Goal: Task Accomplishment & Management: Use online tool/utility

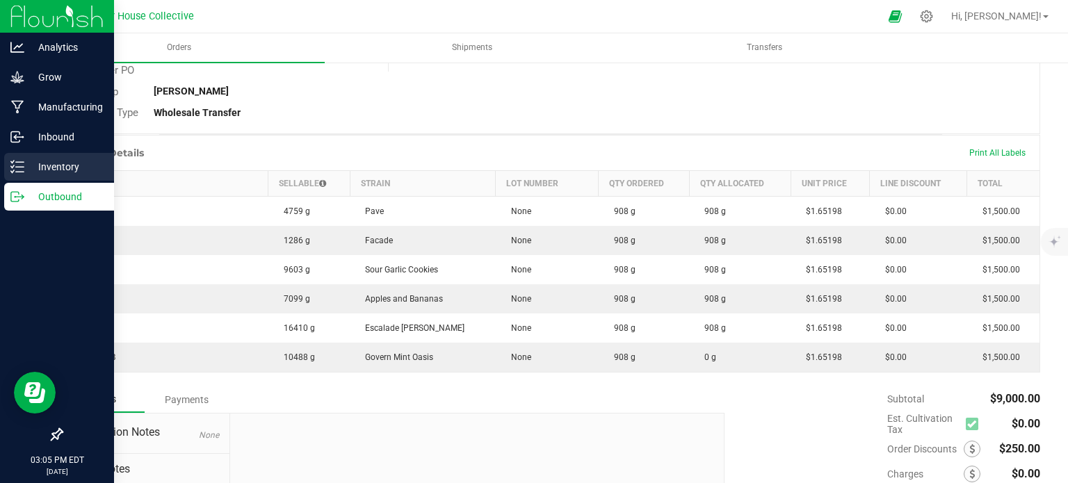
drag, startPoint x: 0, startPoint y: 0, endPoint x: 24, endPoint y: 166, distance: 167.9
click at [24, 166] on p "Inventory" at bounding box center [65, 167] width 83 height 17
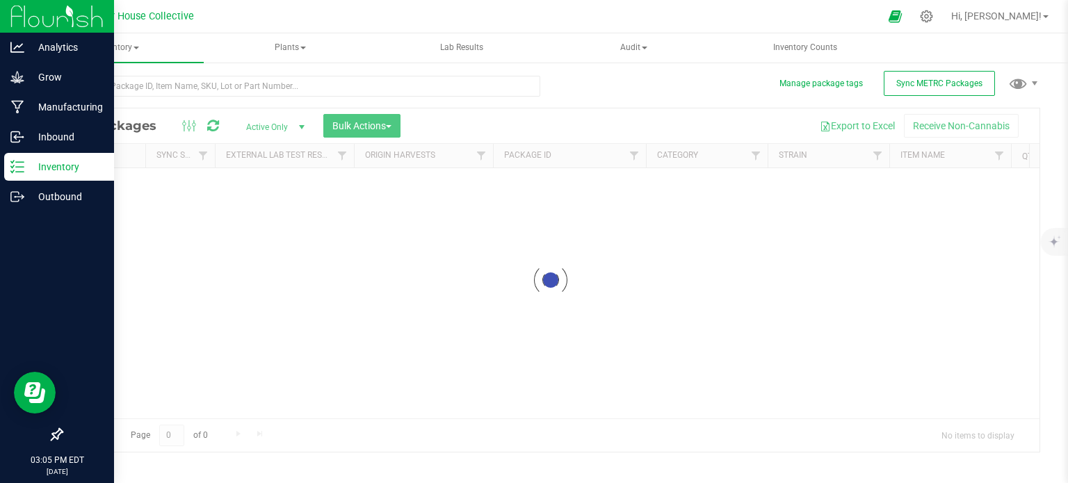
scroll to position [2, 0]
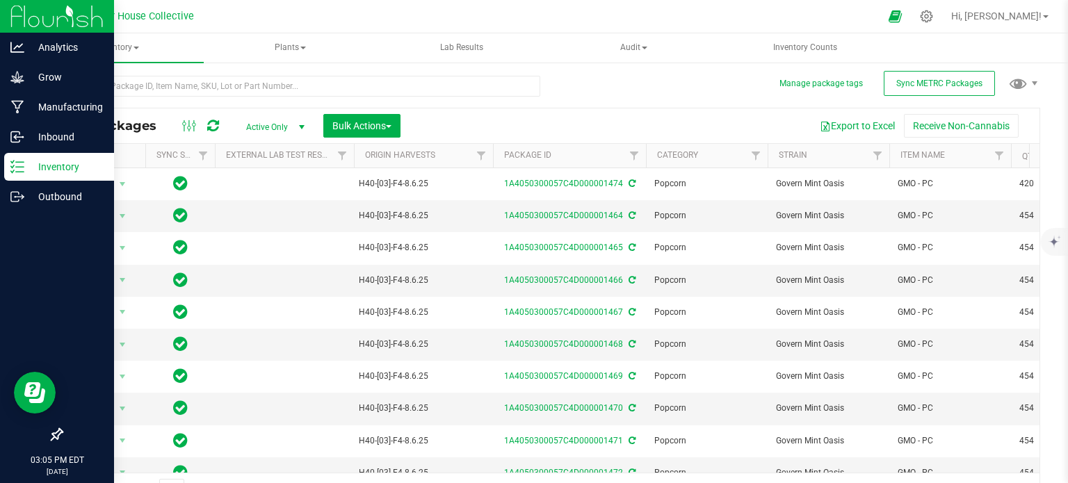
scroll to position [24, 0]
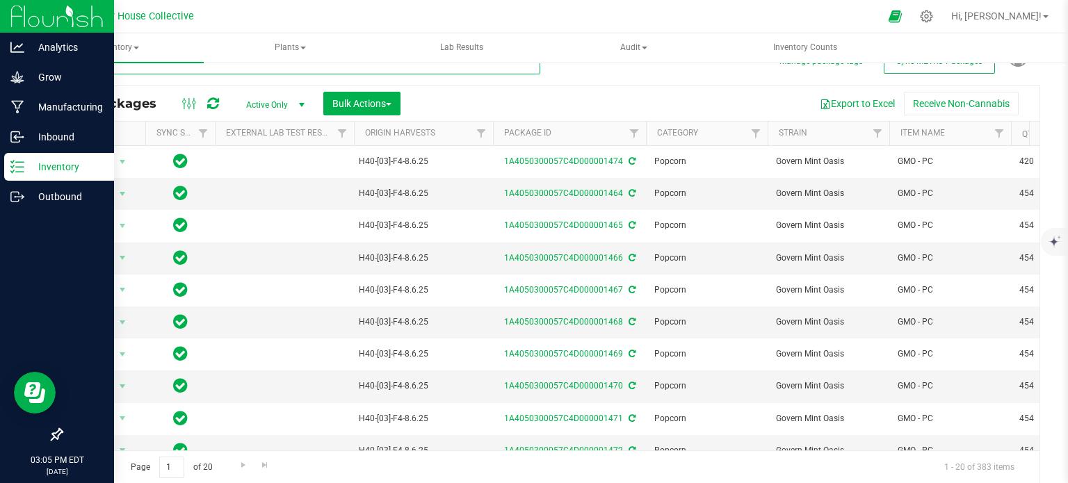
click at [120, 65] on input "text" at bounding box center [300, 64] width 479 height 21
type input "1461"
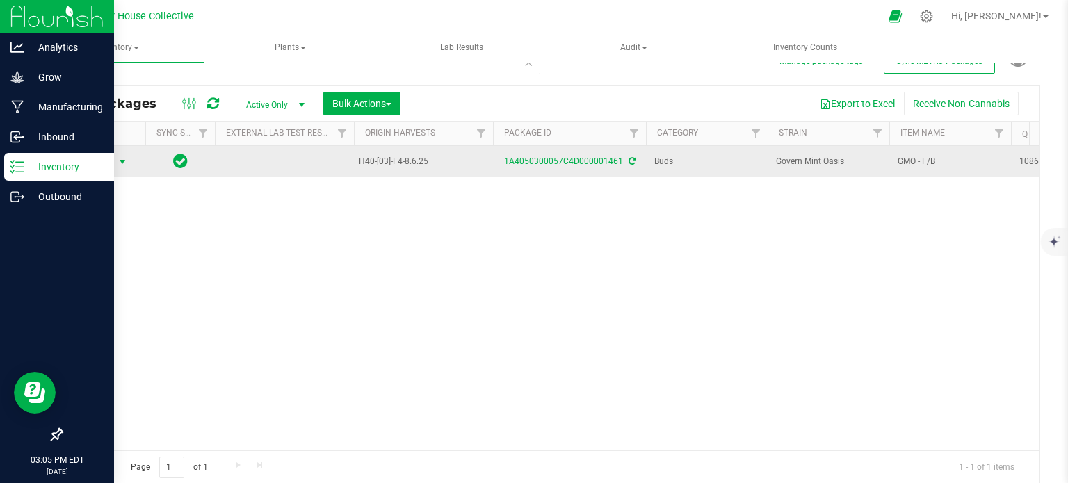
click at [120, 158] on span "select" at bounding box center [122, 161] width 11 height 11
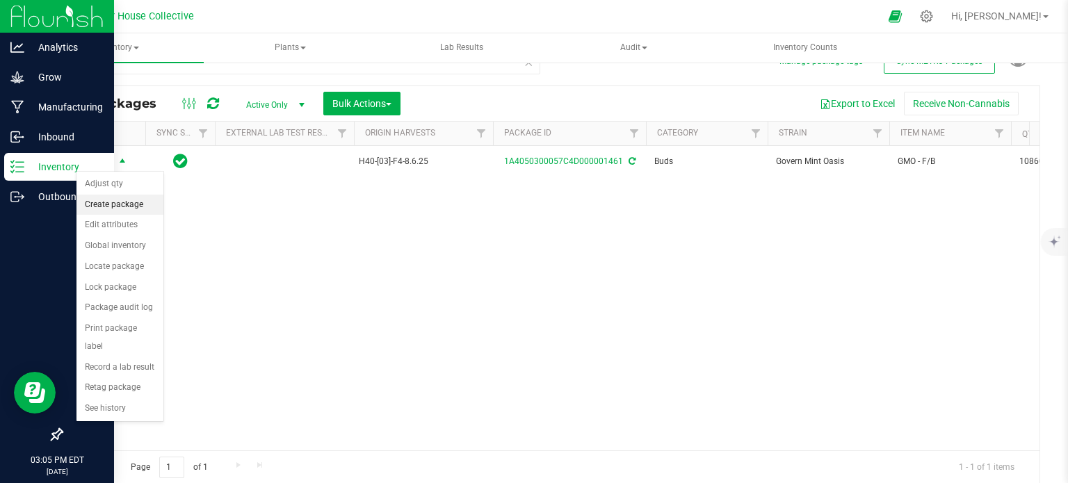
click at [121, 205] on li "Create package" at bounding box center [119, 205] width 87 height 21
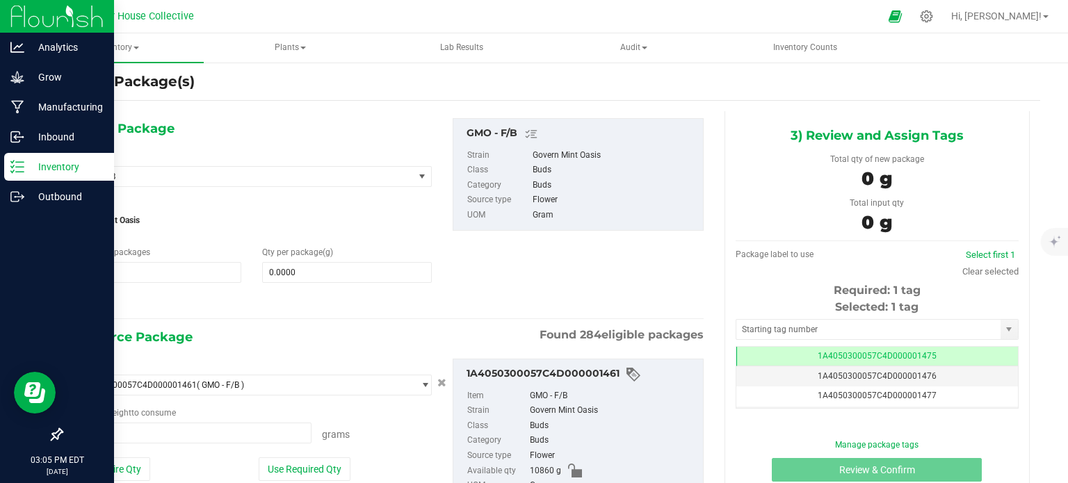
scroll to position [24, 0]
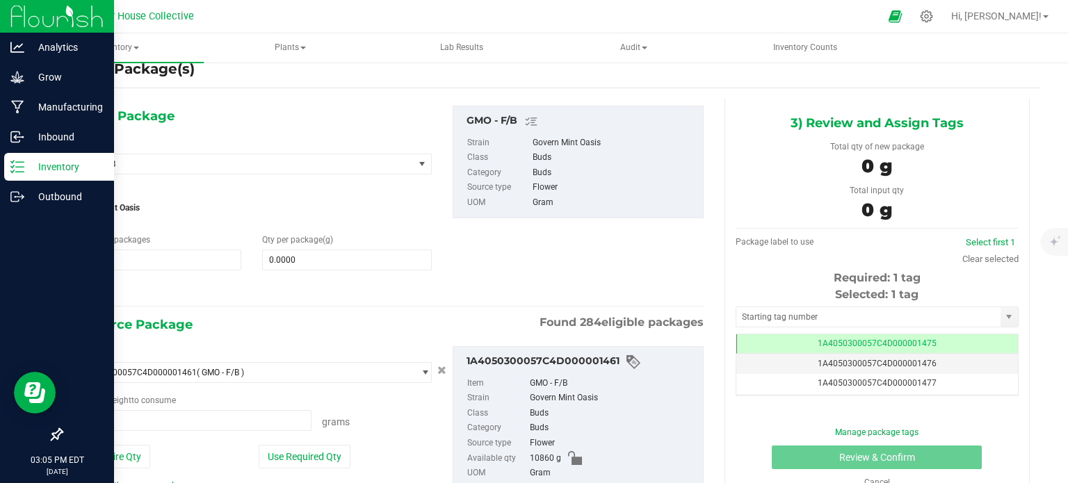
type input "0.0000 g"
click at [131, 259] on span "1 1" at bounding box center [157, 260] width 170 height 21
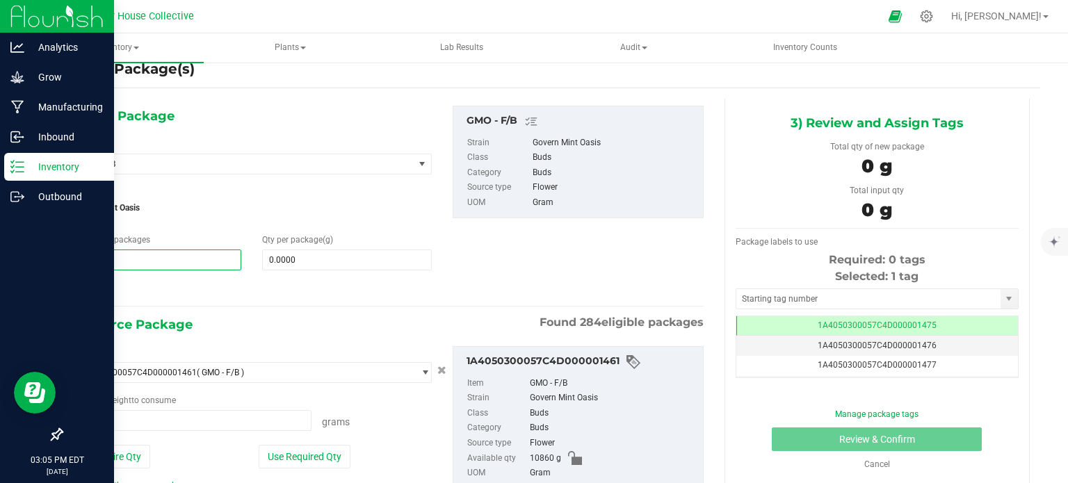
type input "23"
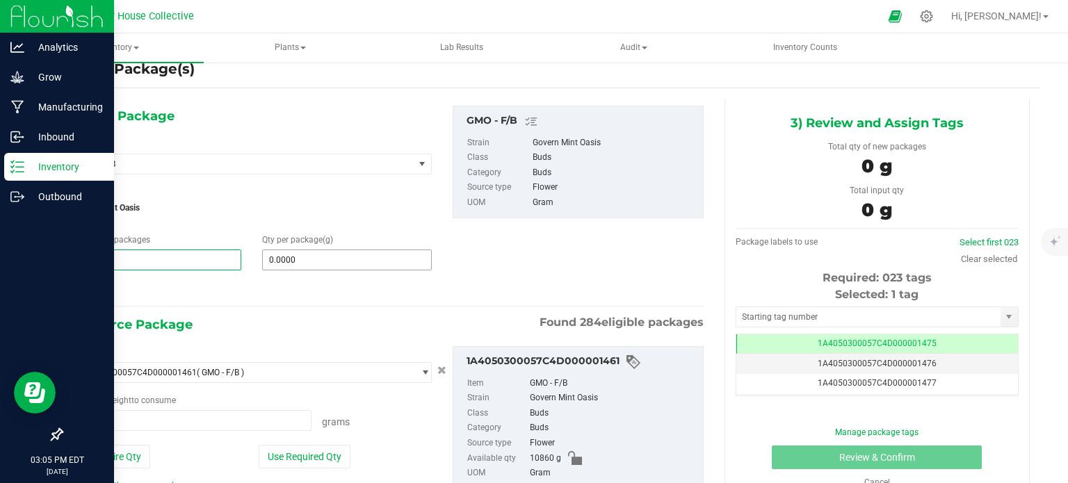
type input "23"
click at [325, 261] on span "0.0000 0" at bounding box center [347, 260] width 170 height 21
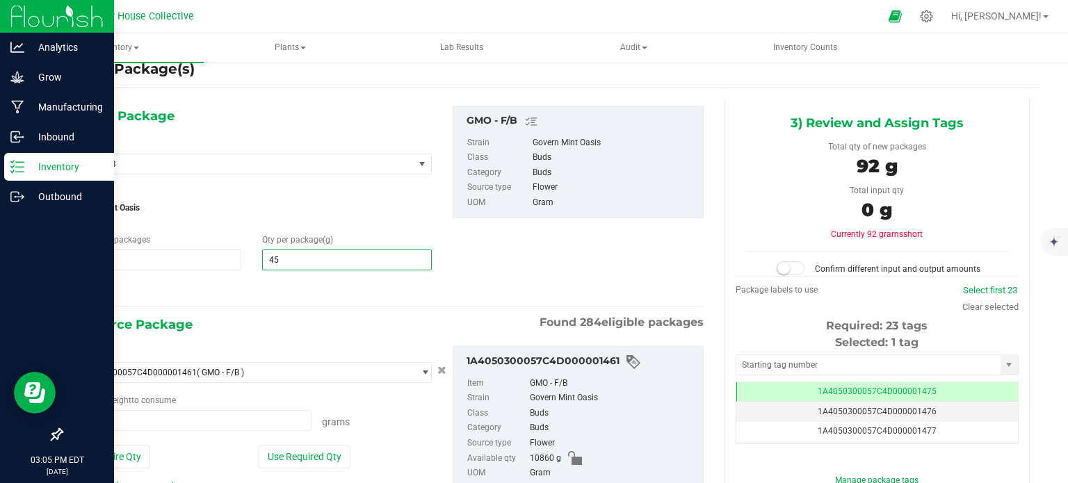
type input "454"
click at [187, 421] on input "0.0000 g" at bounding box center [191, 420] width 239 height 19
type input "454.0000"
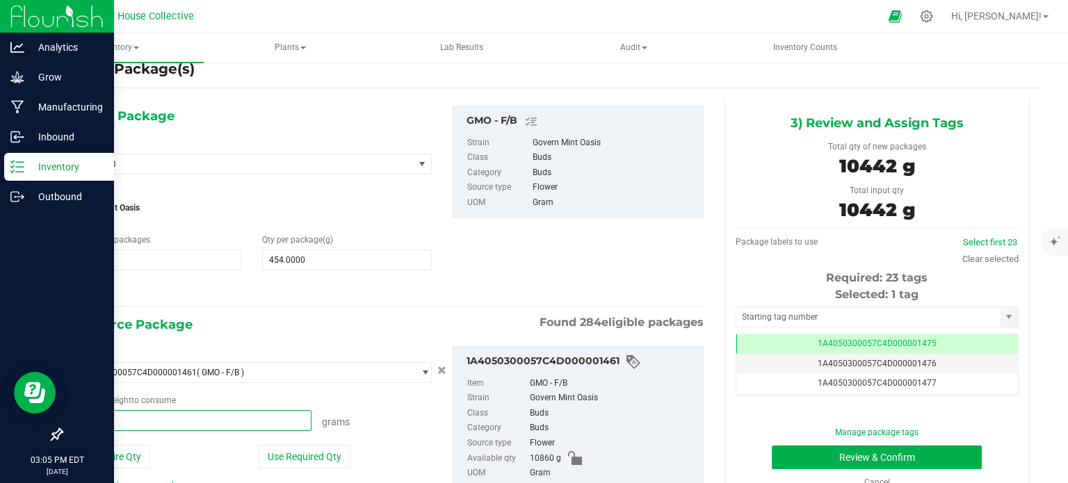
type input "10442"
click at [736, 311] on input "text" at bounding box center [868, 316] width 264 height 19
type input "10442.0000 g"
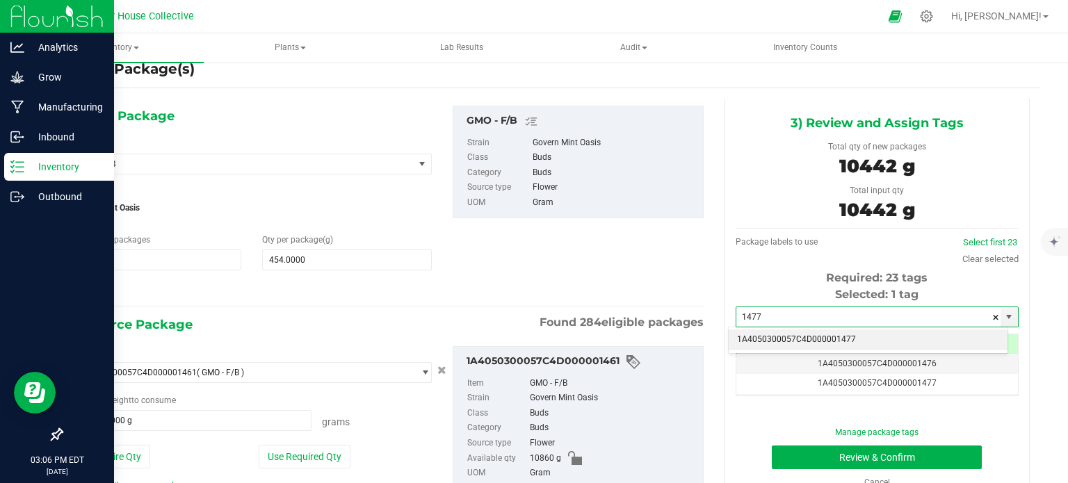
click at [787, 340] on li "1A4050300057C4D000001477" at bounding box center [868, 340] width 279 height 21
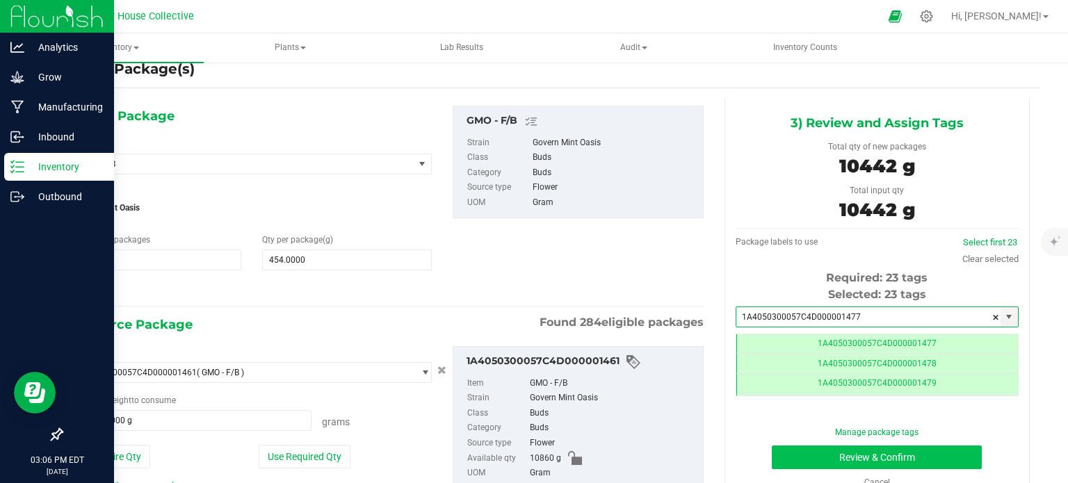
type input "1A4050300057C4D000001477"
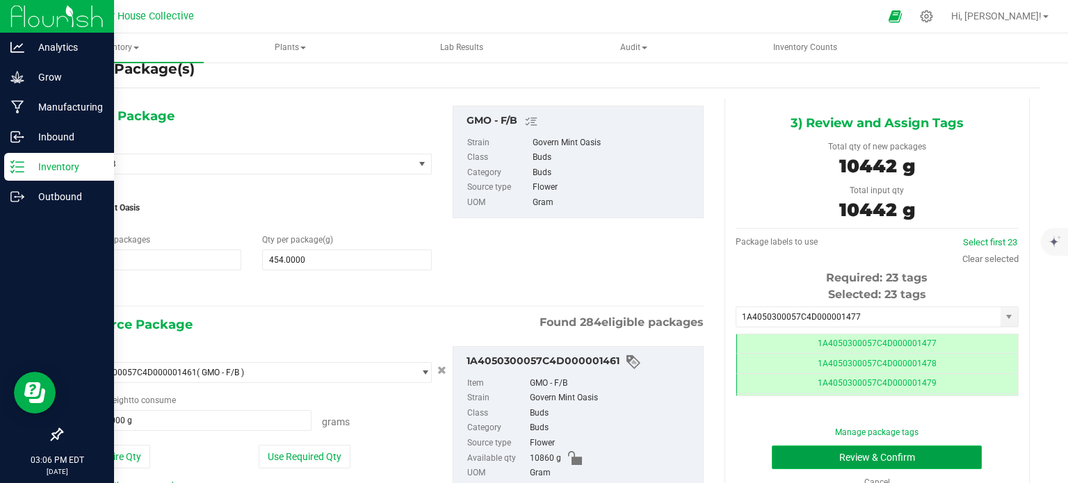
click at [781, 455] on button "Review & Confirm" at bounding box center [877, 458] width 210 height 24
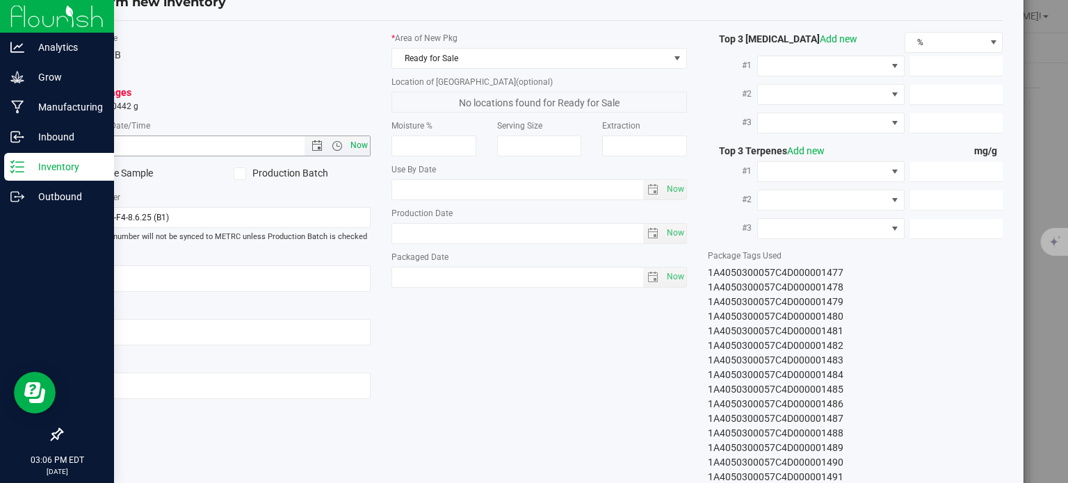
click at [355, 146] on span "Now" at bounding box center [360, 146] width 24 height 20
type input "[DATE] 3:06 PM"
click at [665, 277] on span "Now" at bounding box center [675, 277] width 24 height 20
type input "[DATE]"
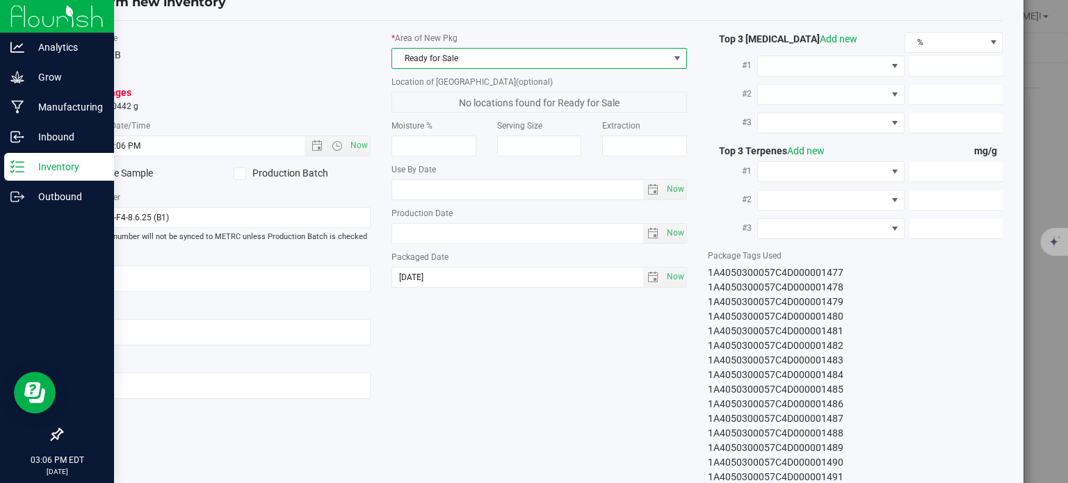
click at [672, 55] on span at bounding box center [677, 58] width 11 height 11
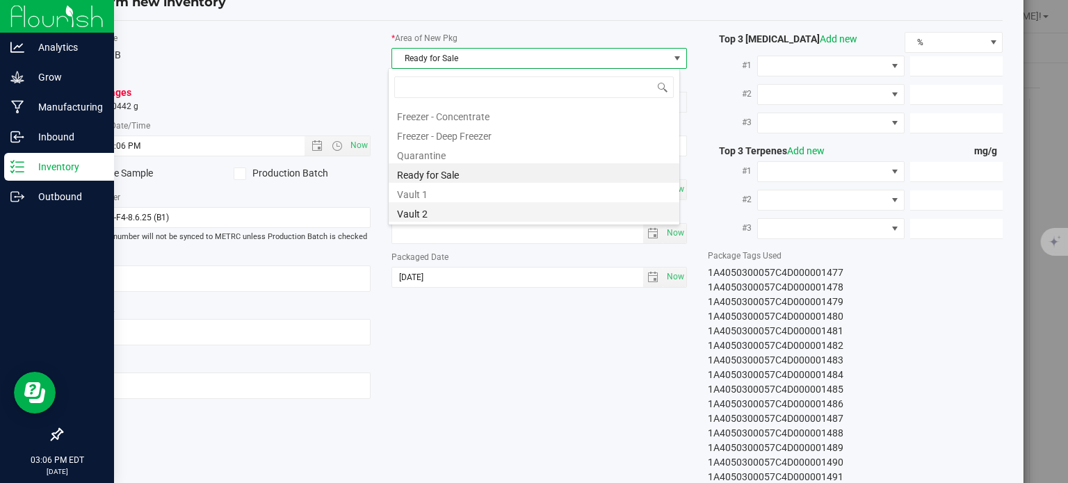
click at [492, 215] on li "Vault 2" at bounding box center [534, 211] width 291 height 19
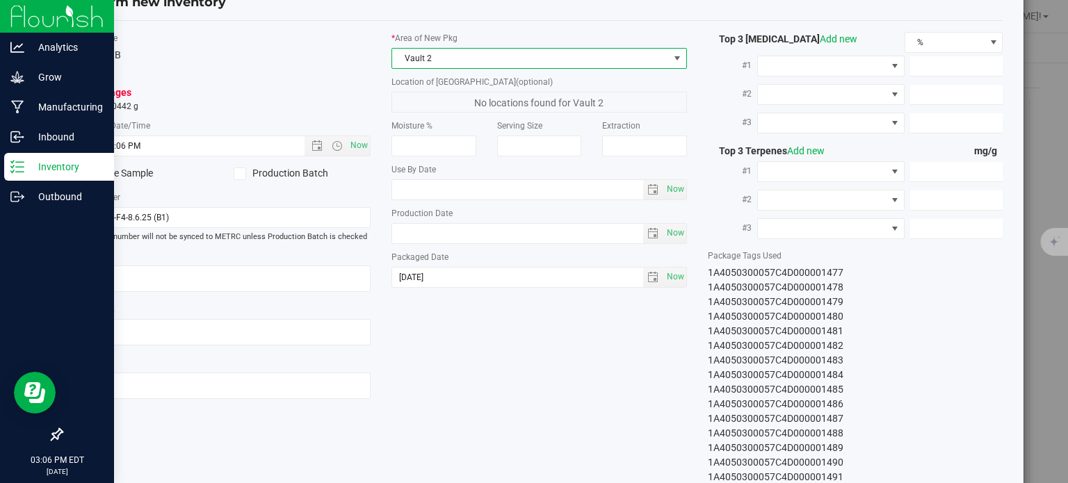
click at [503, 372] on div "Item Name GMO - F/B Total Qty 23 packages totaling 10442 g * Created Date/Time …" at bounding box center [539, 258] width 949 height 453
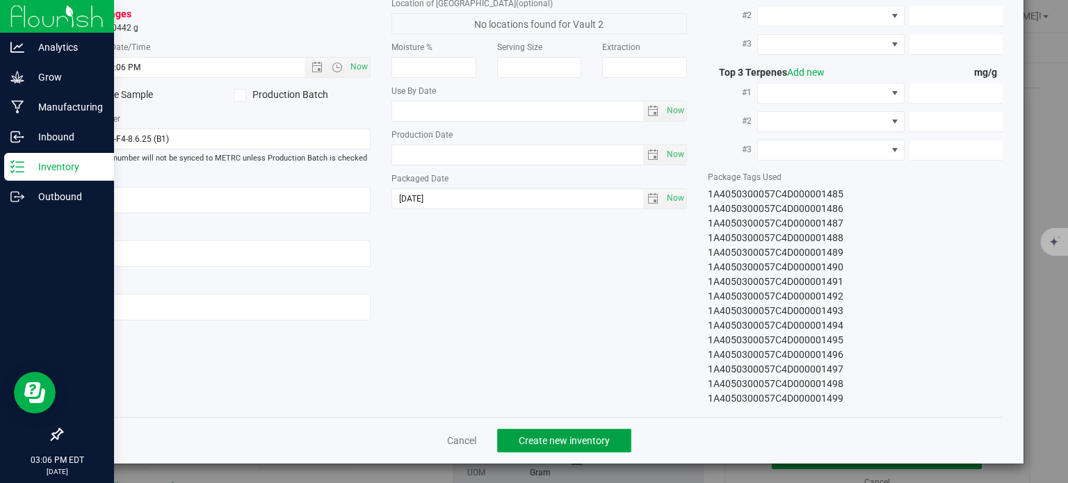
click at [567, 437] on span "Create new inventory" at bounding box center [564, 440] width 91 height 11
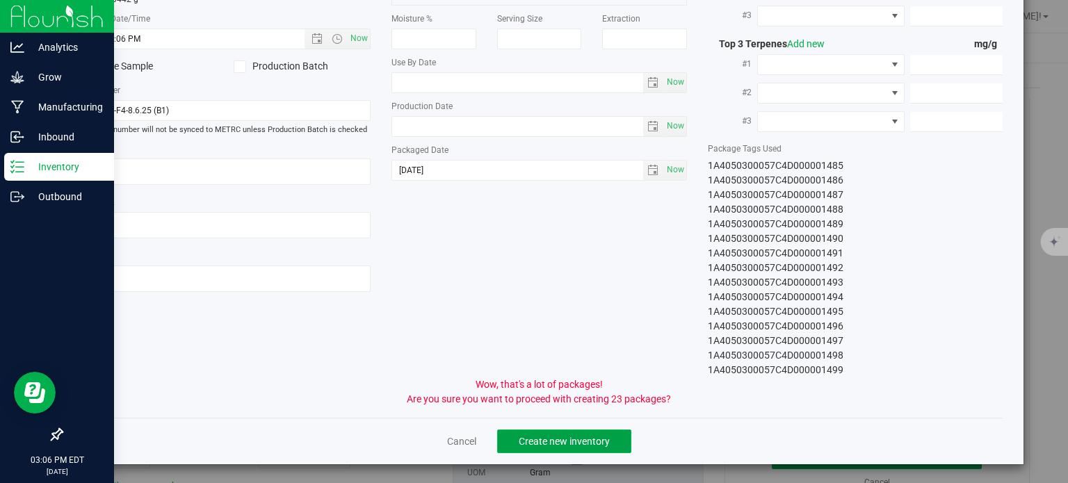
click at [578, 443] on span "Create new inventory" at bounding box center [564, 441] width 91 height 11
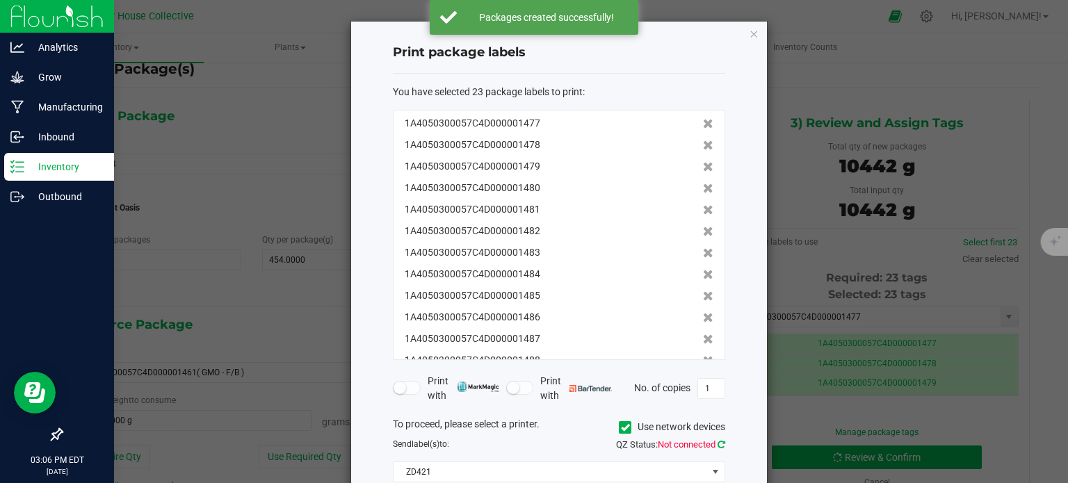
click at [723, 444] on icon at bounding box center [722, 444] width 8 height 9
click at [707, 385] on input "1" at bounding box center [711, 388] width 26 height 19
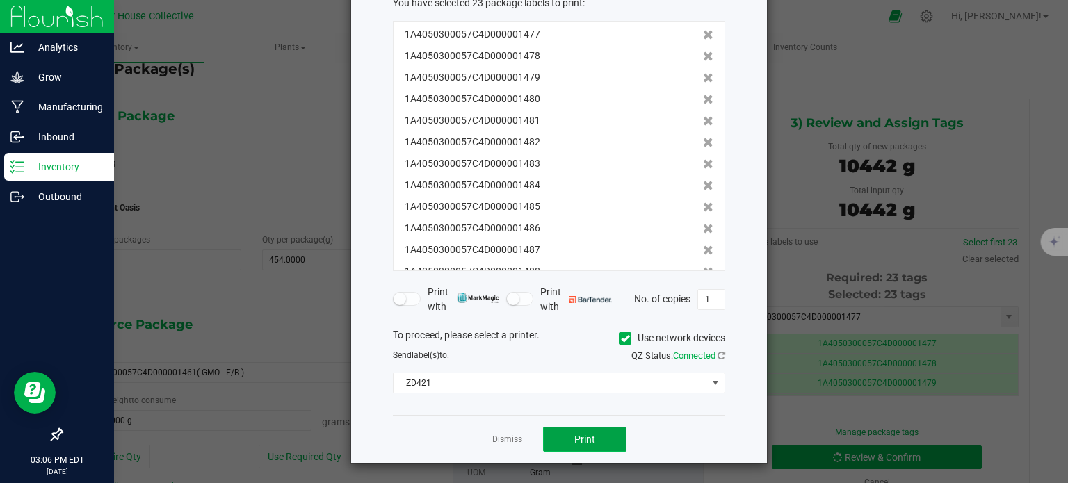
click at [604, 432] on button "Print" at bounding box center [584, 439] width 83 height 25
click at [722, 353] on icon at bounding box center [722, 355] width 8 height 9
click at [587, 436] on span "Print" at bounding box center [584, 439] width 21 height 11
click at [625, 339] on icon at bounding box center [625, 339] width 9 height 0
click at [0, 0] on input "Use network devices" at bounding box center [0, 0] width 0 height 0
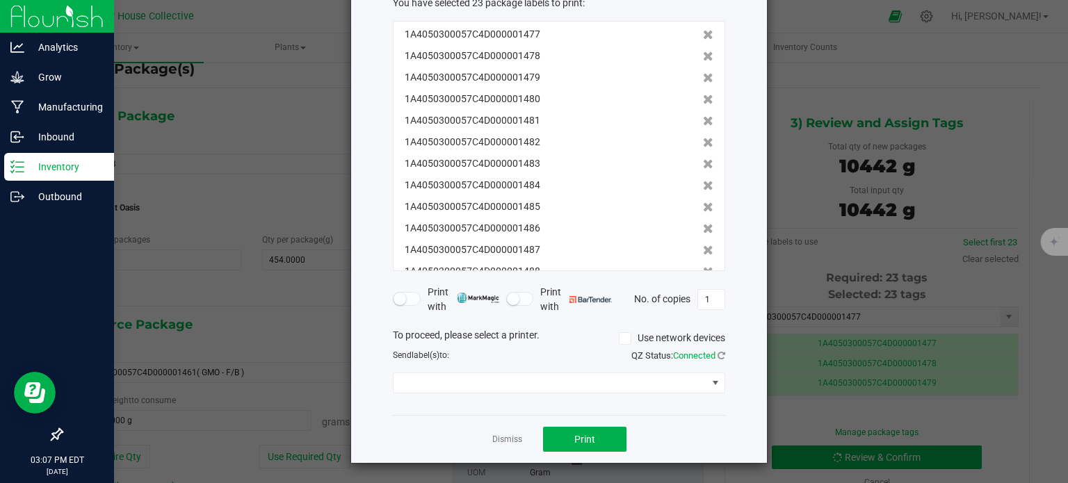
click at [625, 339] on icon at bounding box center [625, 339] width 9 height 0
click at [0, 0] on input "Use network devices" at bounding box center [0, 0] width 0 height 0
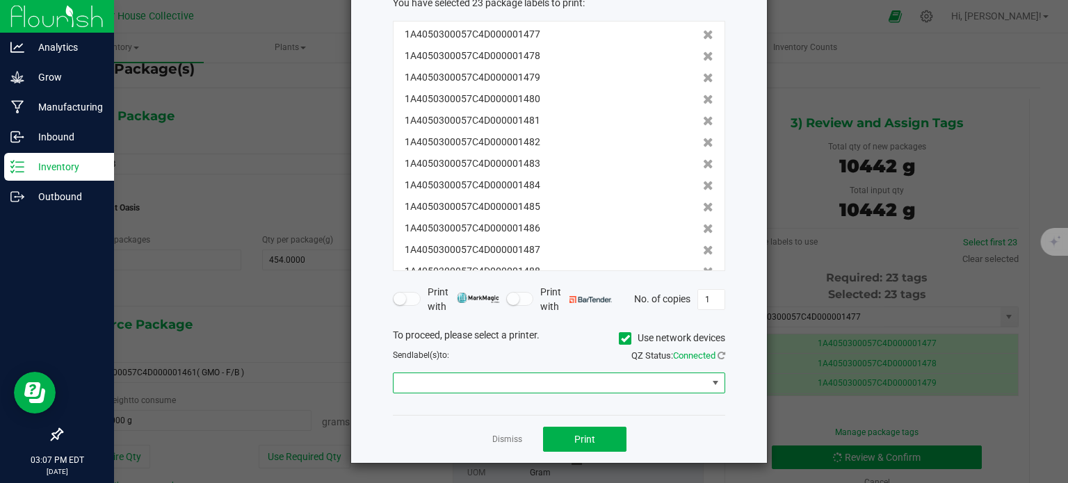
click at [660, 387] on span at bounding box center [551, 382] width 314 height 19
click at [509, 414] on li "ZD421" at bounding box center [559, 408] width 331 height 24
click at [591, 436] on span "Print" at bounding box center [584, 439] width 21 height 11
click at [697, 446] on div "Dismiss Print" at bounding box center [559, 439] width 332 height 48
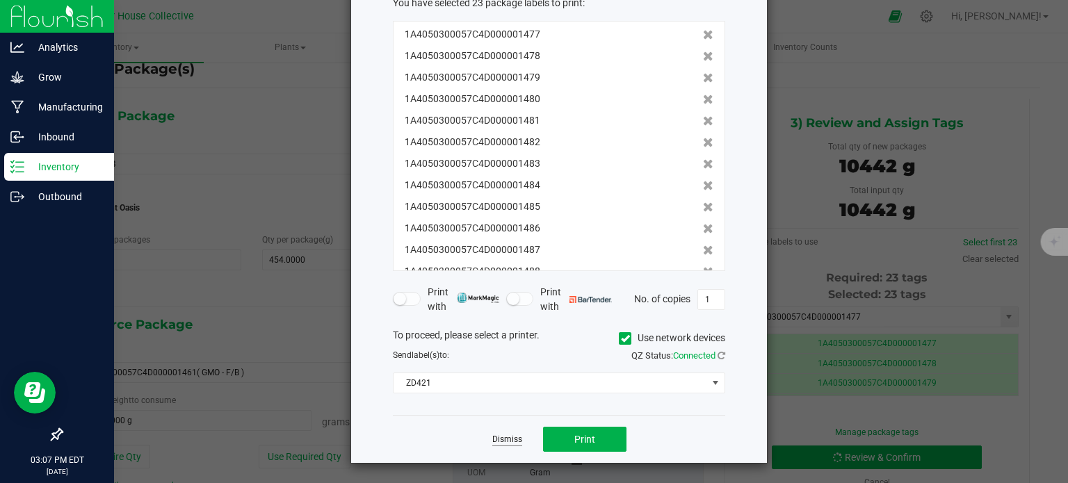
click at [501, 439] on link "Dismiss" at bounding box center [507, 440] width 30 height 12
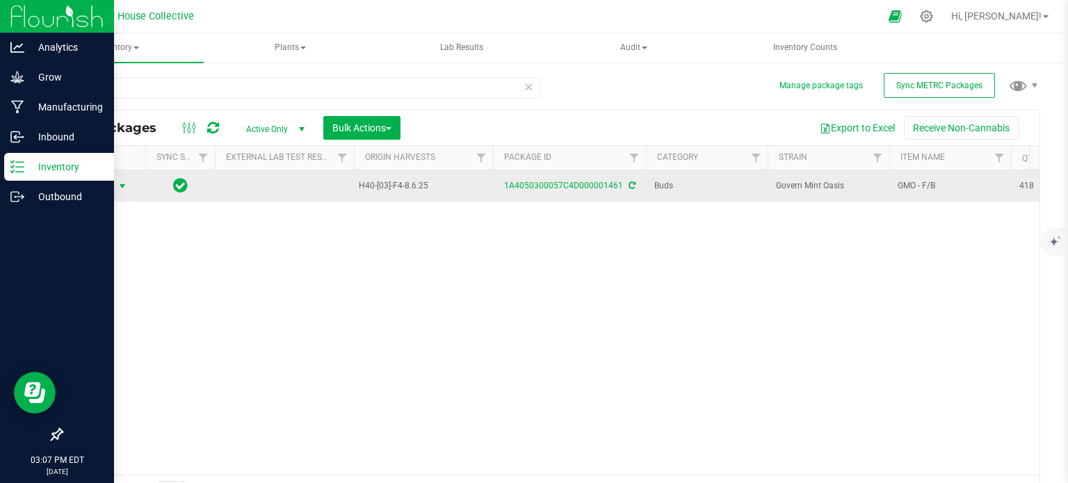
click at [124, 186] on span "select" at bounding box center [122, 186] width 11 height 11
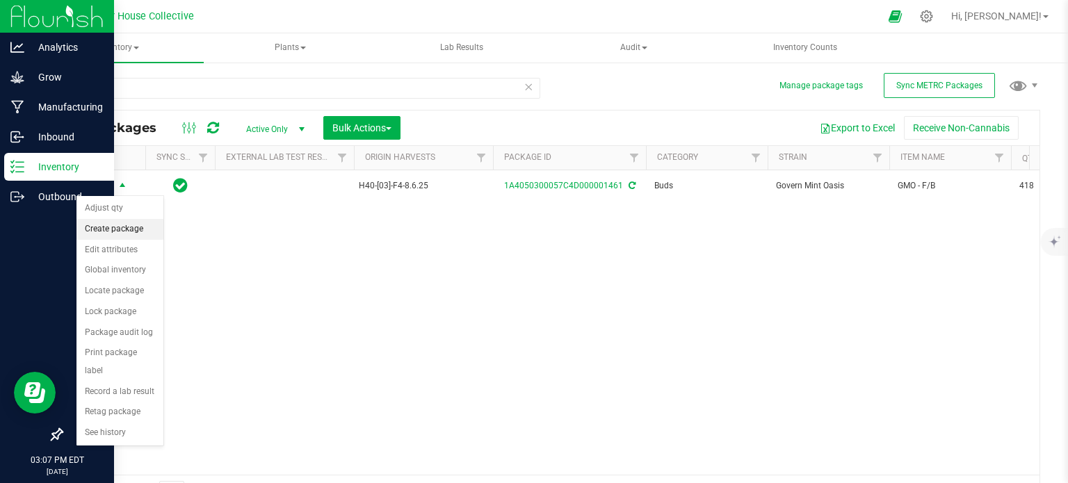
click at [131, 226] on li "Create package" at bounding box center [119, 229] width 87 height 21
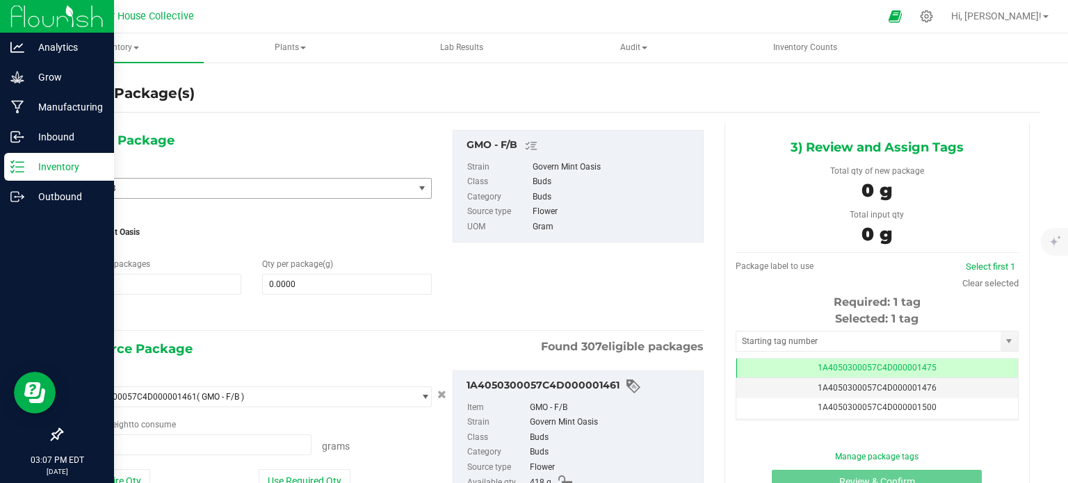
type input "0.0000 g"
click at [131, 280] on span "1 1" at bounding box center [157, 284] width 170 height 21
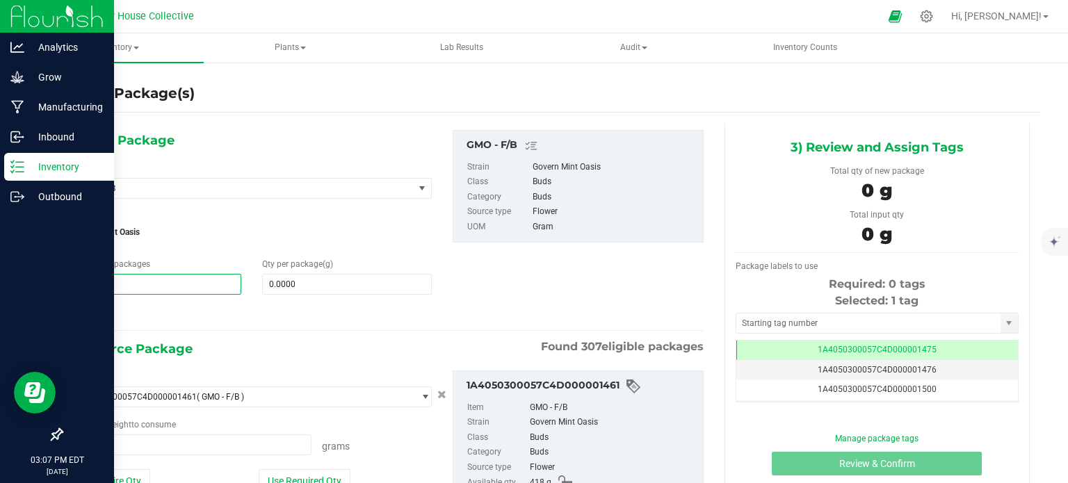
type input "1"
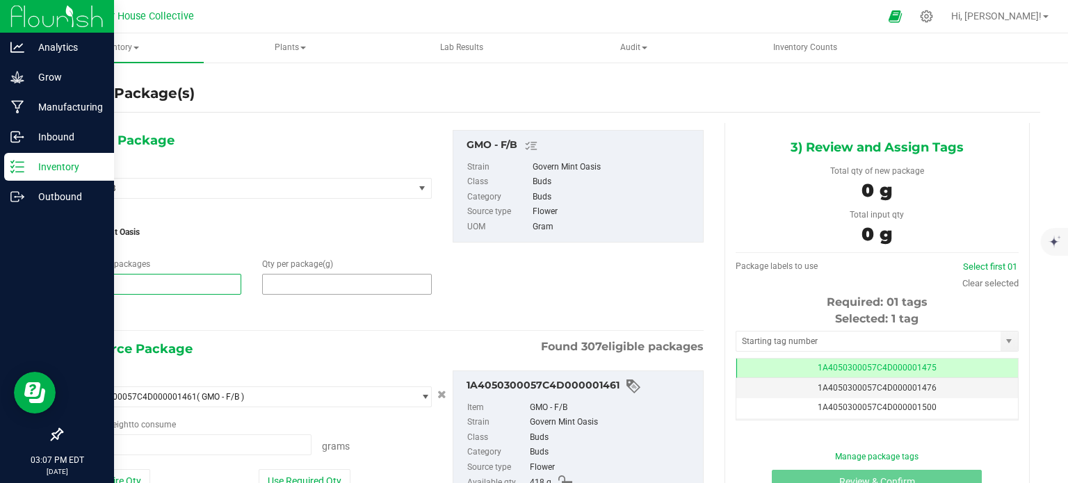
click at [303, 277] on span at bounding box center [347, 284] width 170 height 21
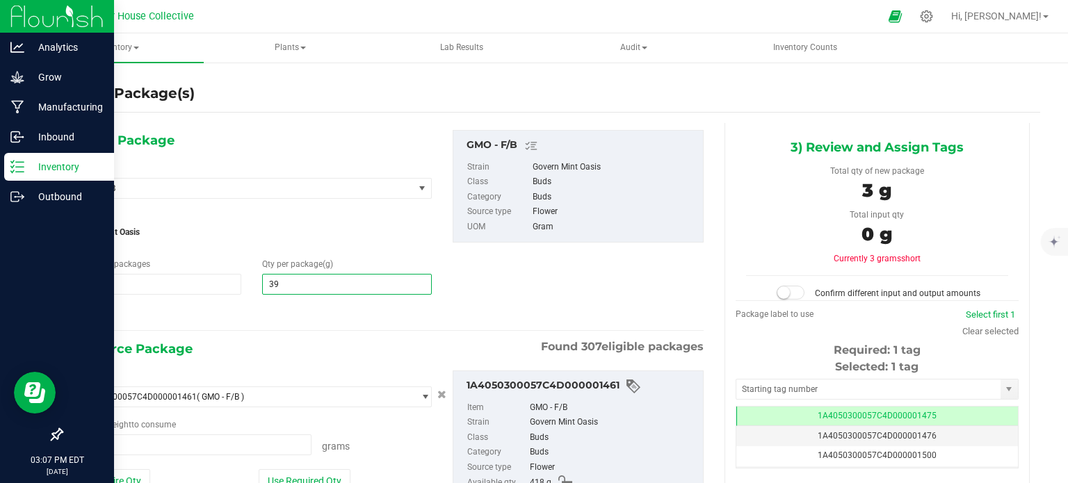
type input "396"
type input "396.0000"
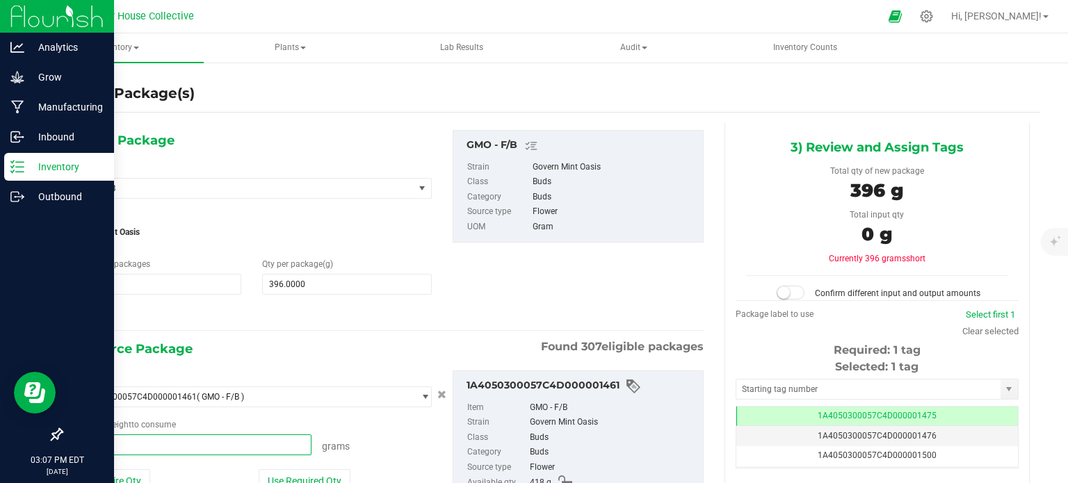
click at [202, 435] on span at bounding box center [192, 445] width 240 height 21
type input "396"
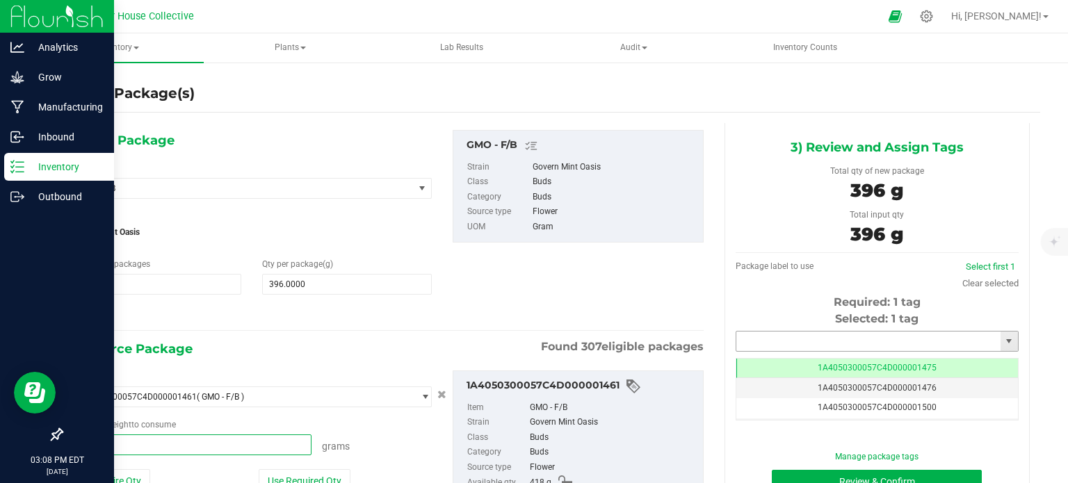
type input "396.0000 g"
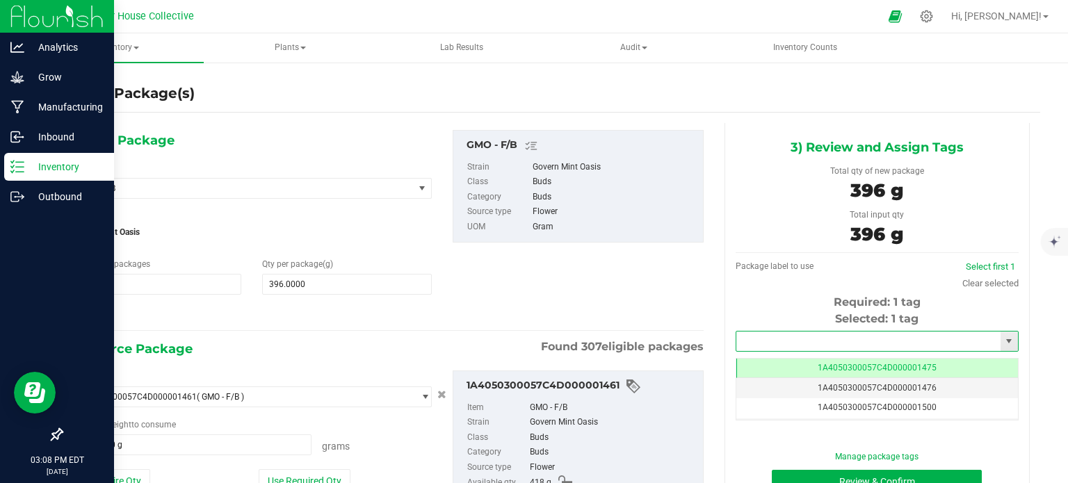
click at [832, 339] on input "text" at bounding box center [868, 341] width 264 height 19
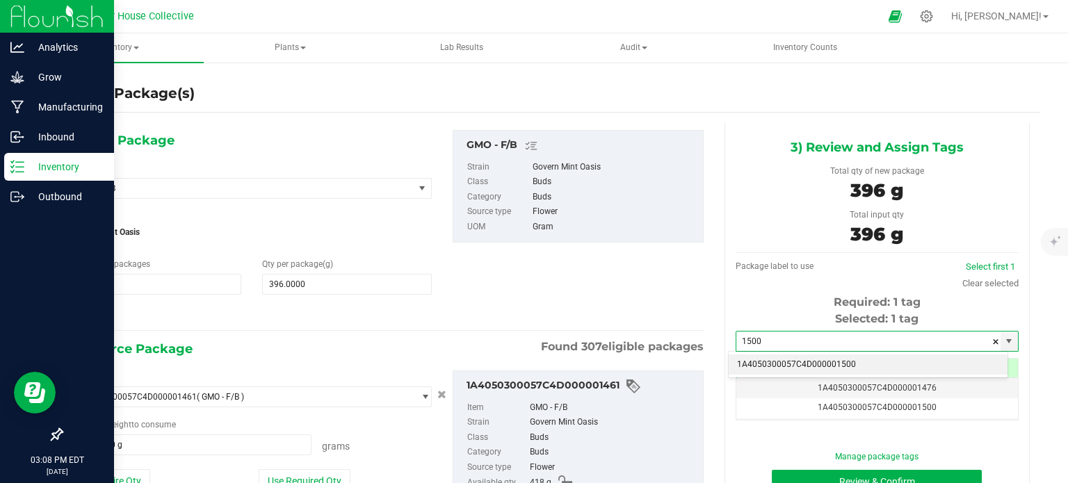
click at [822, 360] on li "1A4050300057C4D000001500" at bounding box center [868, 365] width 279 height 21
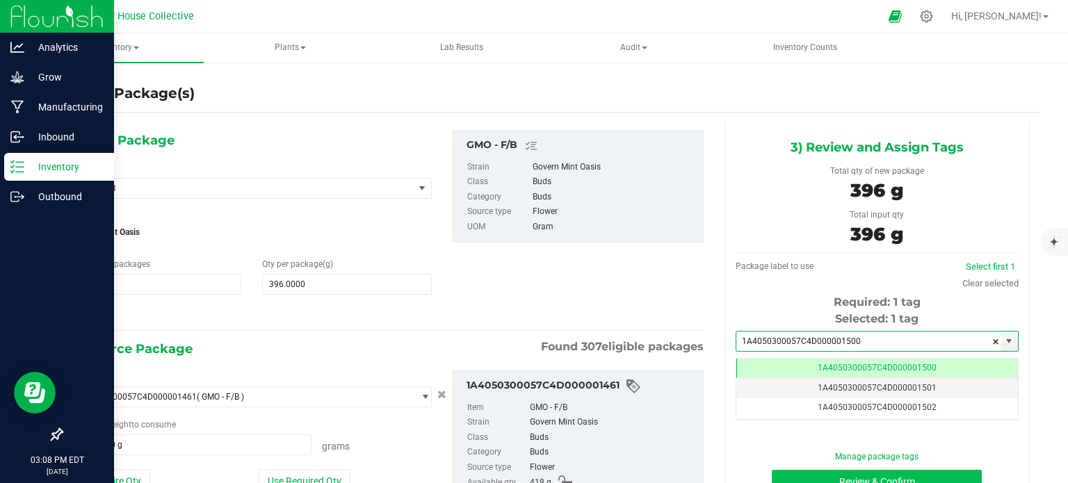
type input "1A4050300057C4D000001500"
click at [807, 476] on button "Review & Confirm" at bounding box center [877, 482] width 210 height 24
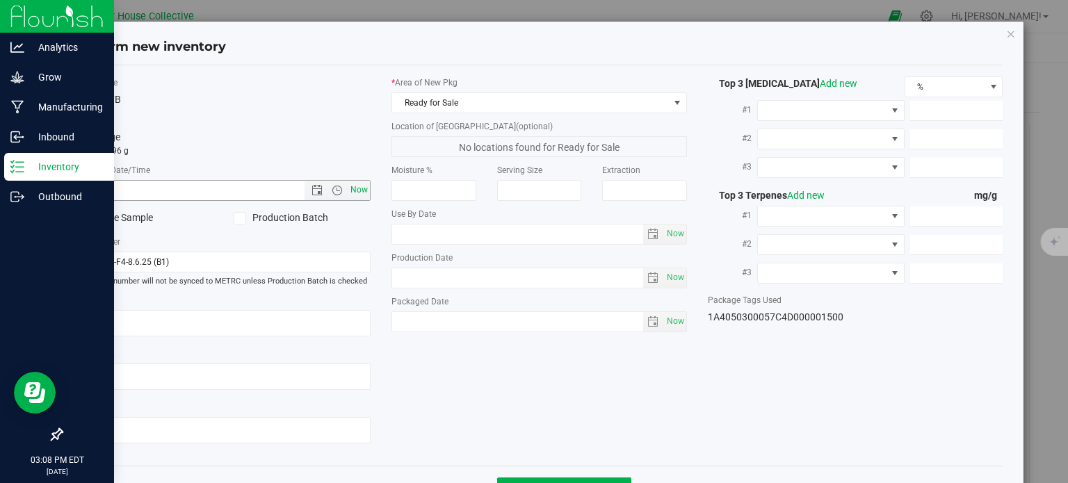
click at [359, 195] on span "Now" at bounding box center [360, 190] width 24 height 20
type input "[DATE] 3:08 PM"
click at [663, 324] on span "Now" at bounding box center [675, 322] width 24 height 20
type input "[DATE]"
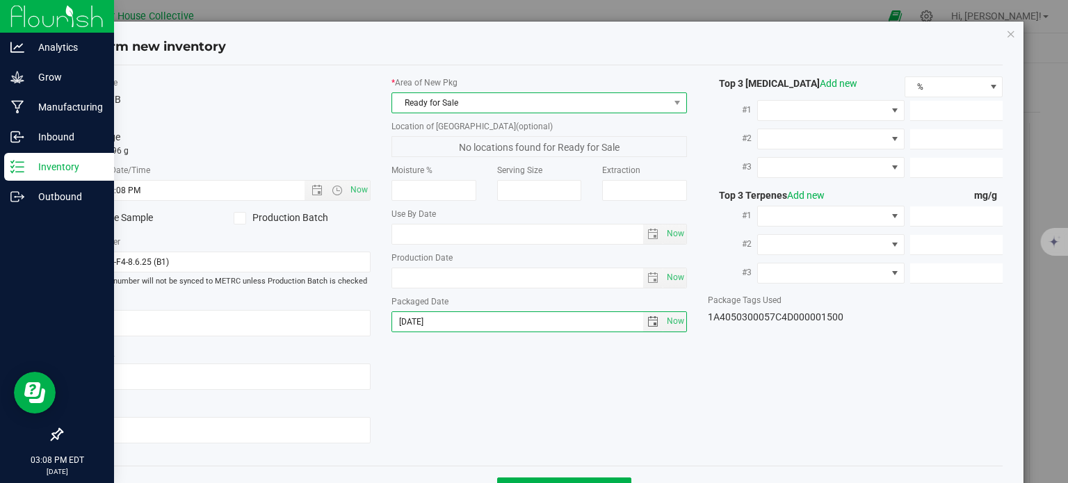
click at [607, 94] on span "Ready for Sale" at bounding box center [530, 102] width 277 height 19
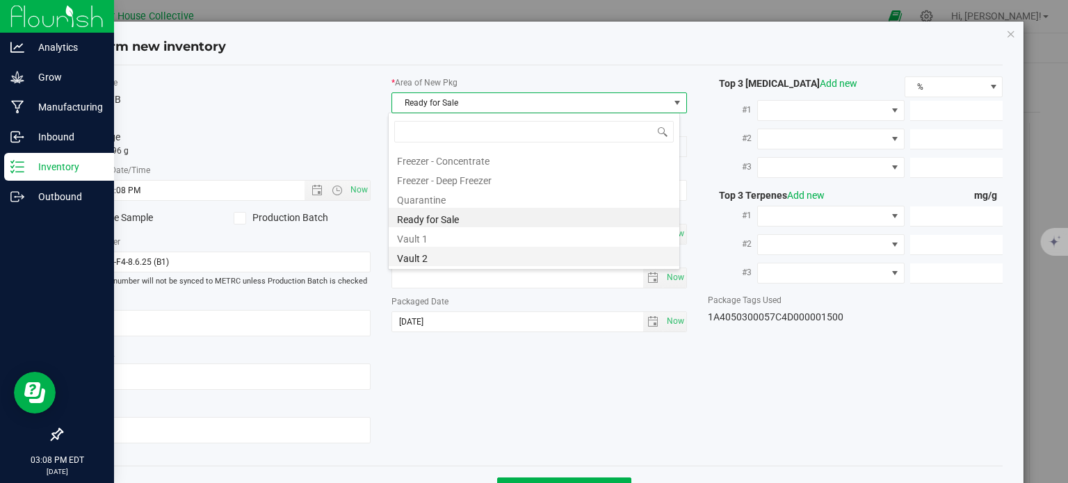
click at [465, 262] on li "Vault 2" at bounding box center [534, 256] width 291 height 19
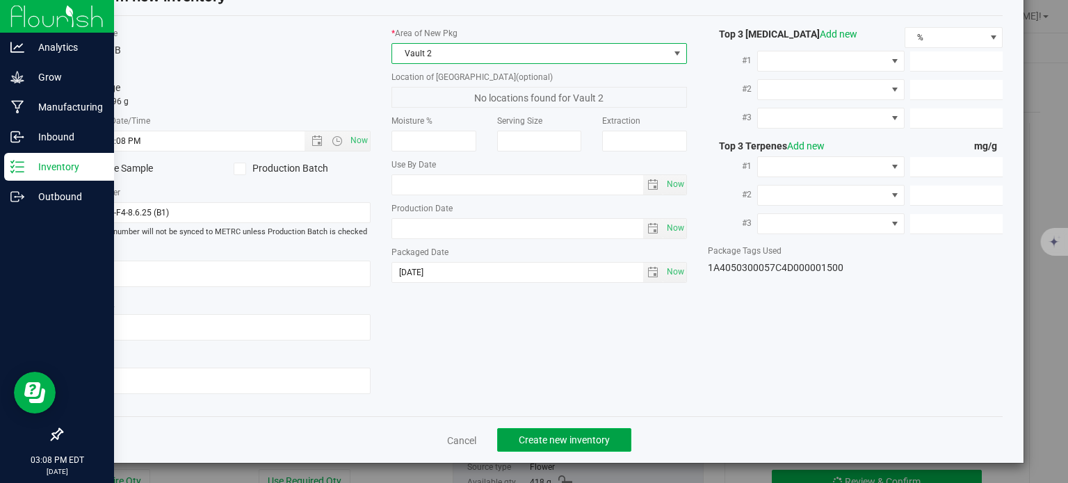
click at [540, 435] on span "Create new inventory" at bounding box center [564, 440] width 91 height 11
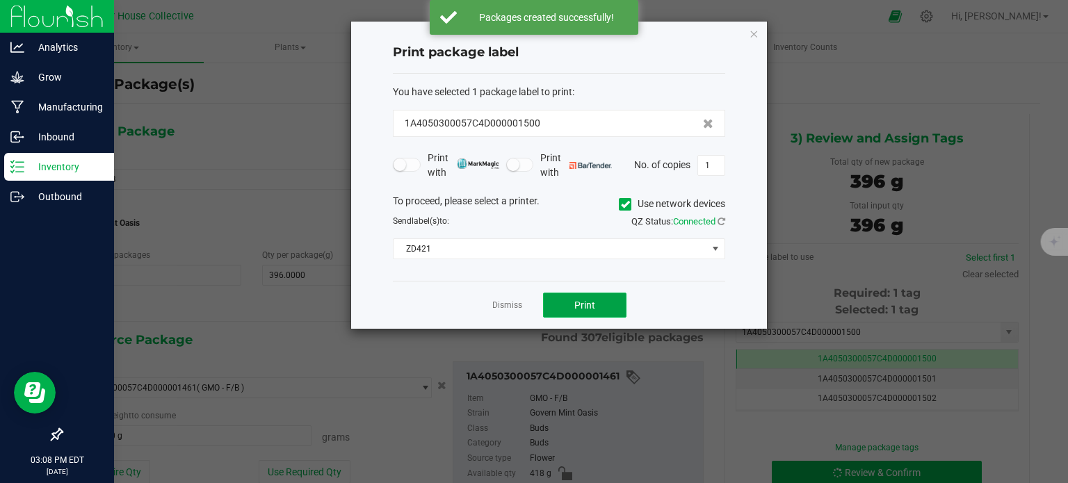
click at [586, 302] on span "Print" at bounding box center [584, 305] width 21 height 11
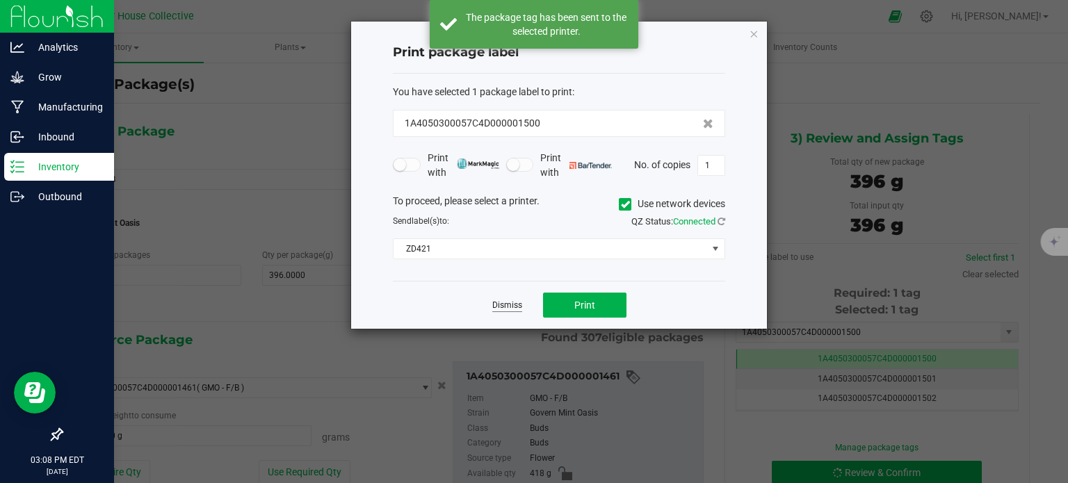
click at [505, 304] on link "Dismiss" at bounding box center [507, 306] width 30 height 12
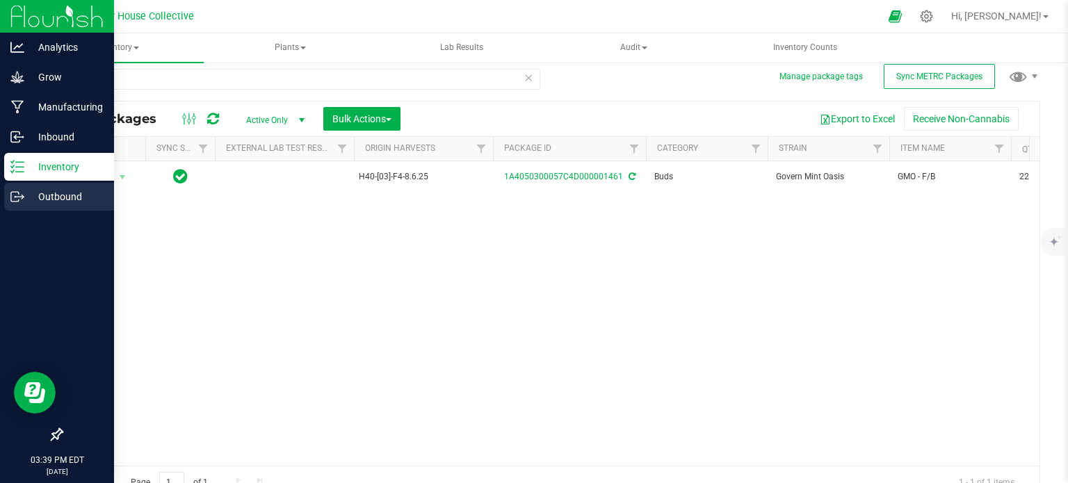
click at [25, 195] on p "Outbound" at bounding box center [65, 196] width 83 height 17
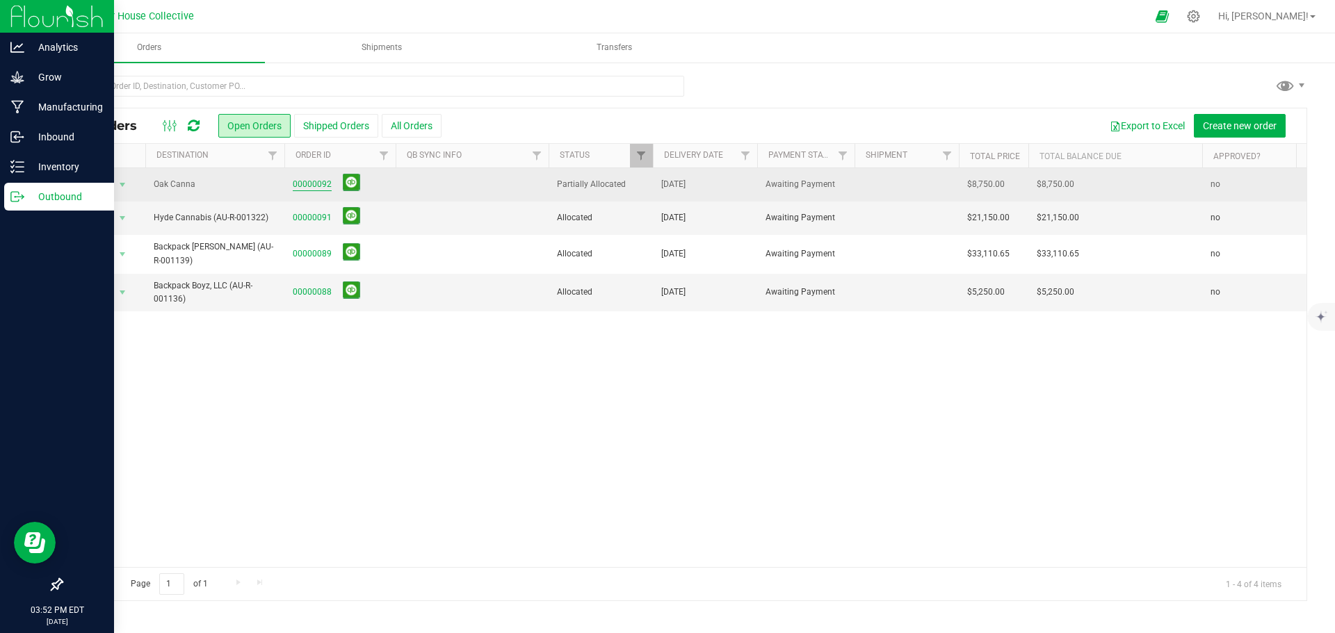
click at [314, 184] on link "00000092" at bounding box center [312, 184] width 39 height 13
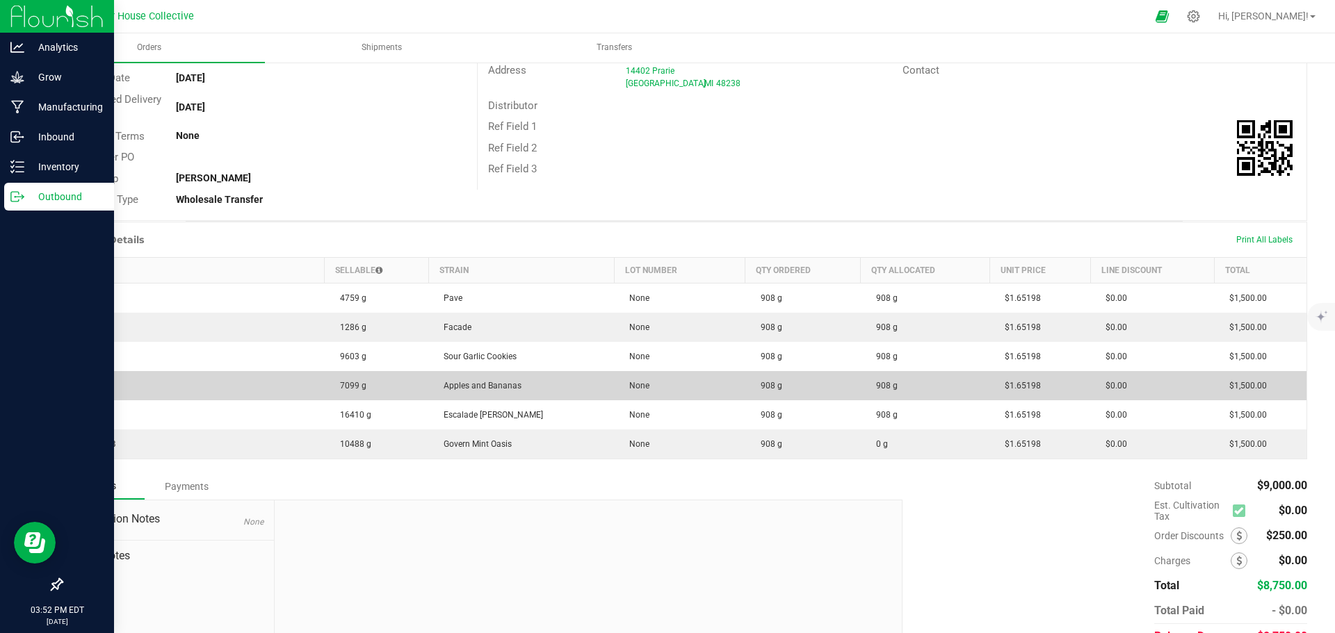
scroll to position [209, 0]
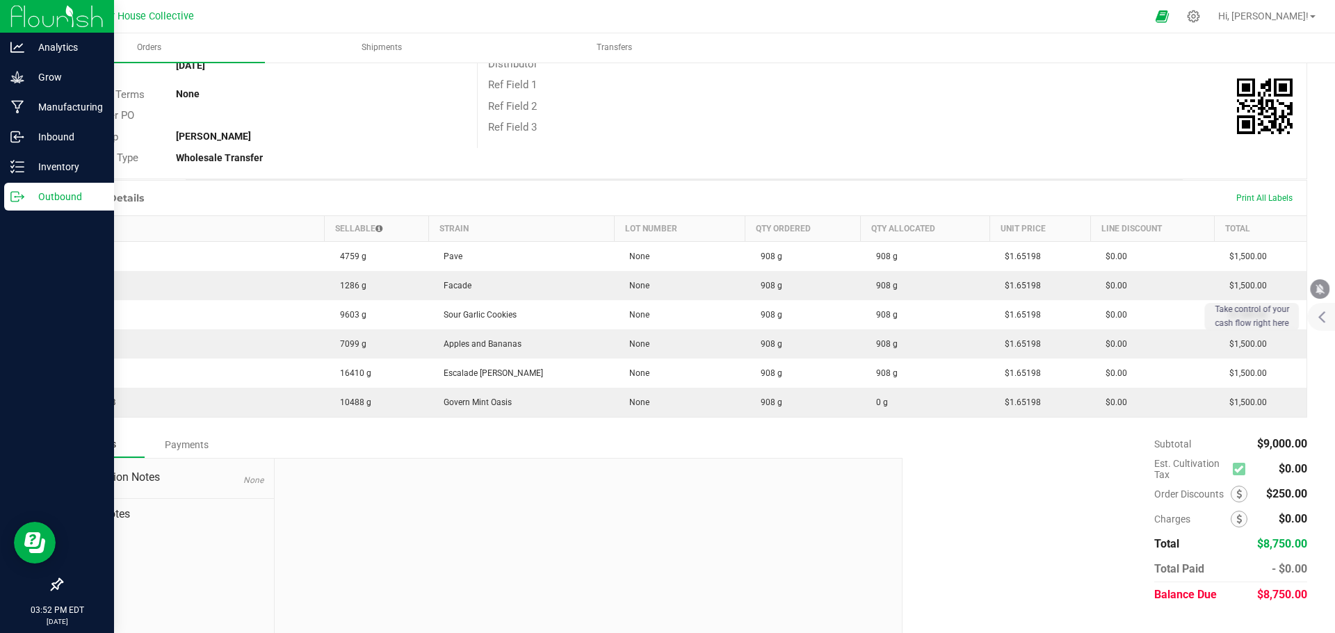
click at [54, 195] on p "Outbound" at bounding box center [65, 196] width 83 height 17
